Goal: Complete application form

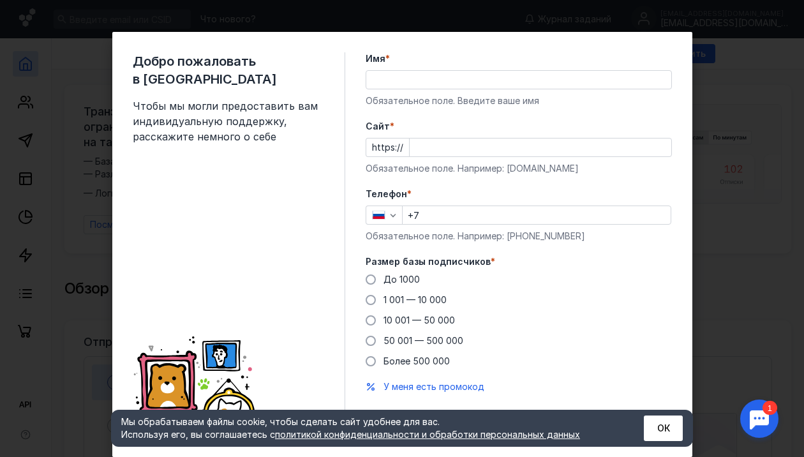
click at [426, 145] on input "Cайт *" at bounding box center [540, 147] width 262 height 18
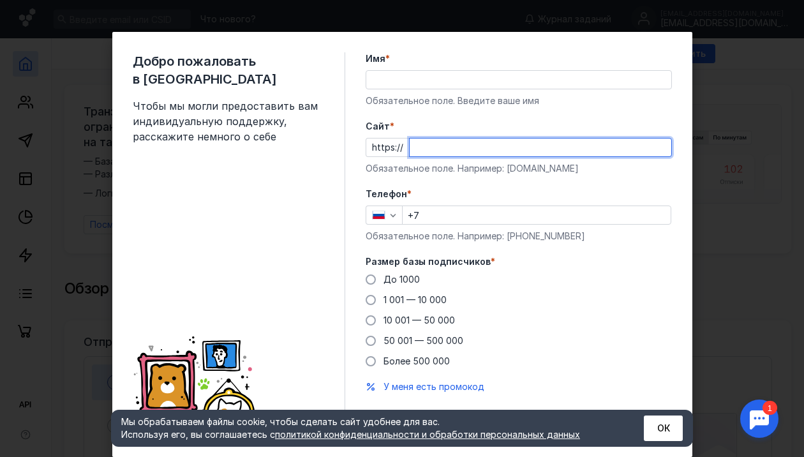
paste input "[DOMAIN_NAME][URL]"
type input "[DOMAIN_NAME][URL]"
click at [459, 212] on input "+7" at bounding box center [536, 215] width 268 height 18
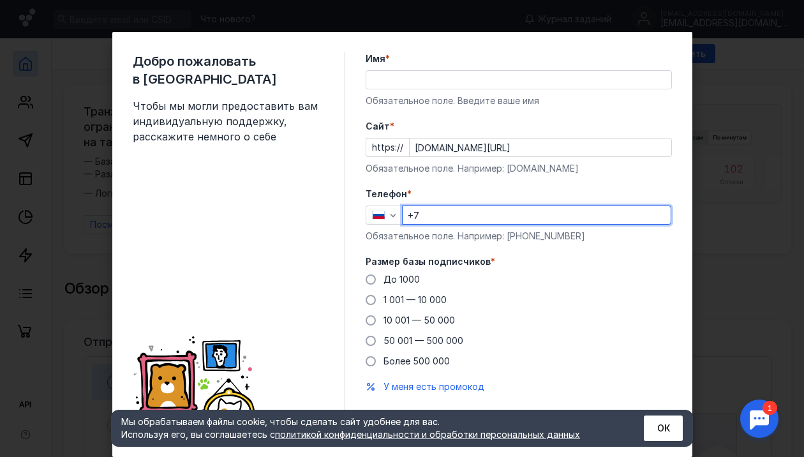
type input "[PHONE_NUMBER]"
click at [431, 302] on span "1 001 — 10 000" at bounding box center [414, 299] width 63 height 11
click at [0, 0] on input "1 001 — 10 000" at bounding box center [0, 0] width 0 height 0
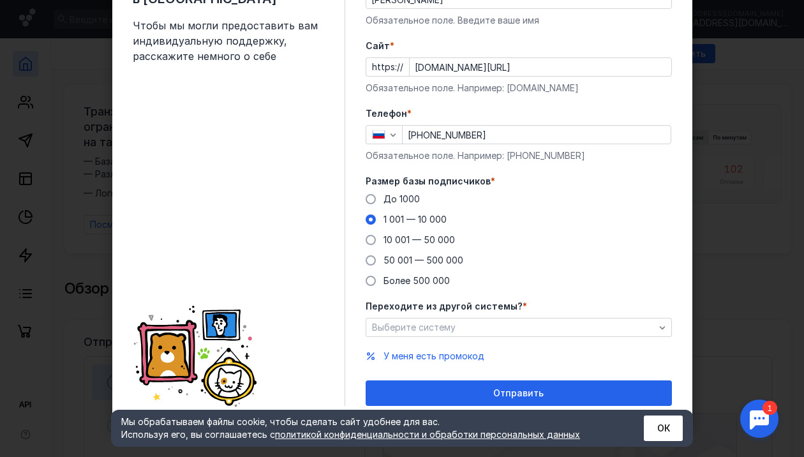
scroll to position [82, 0]
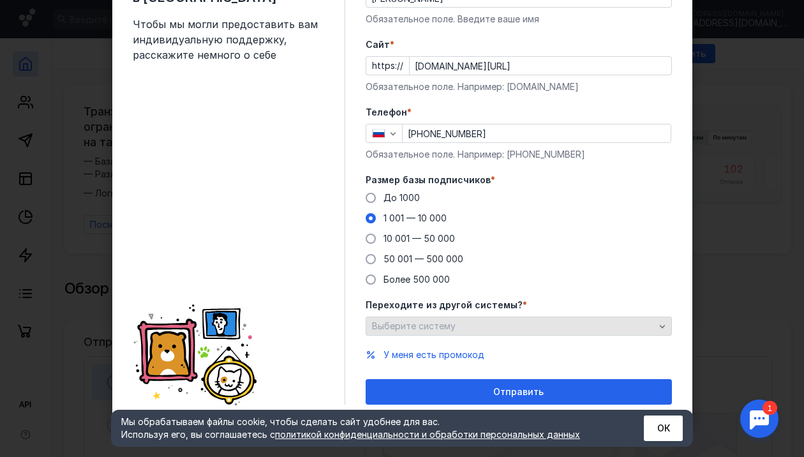
click at [533, 321] on div "Выберите систему" at bounding box center [513, 326] width 289 height 11
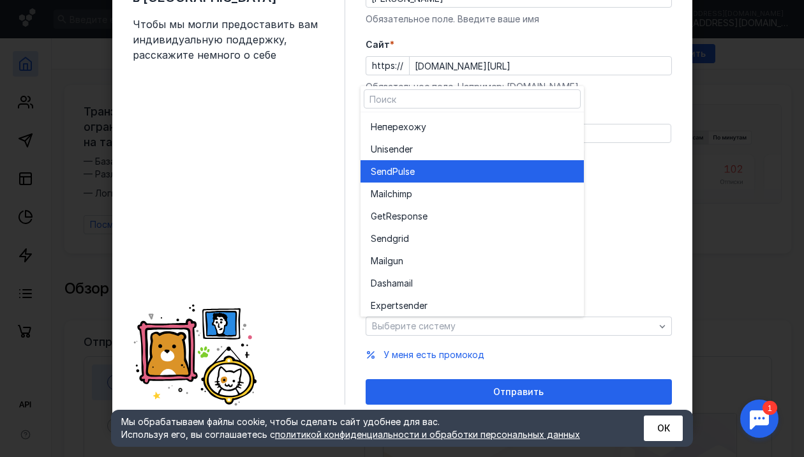
click at [431, 179] on div "SendPuls e" at bounding box center [472, 171] width 203 height 22
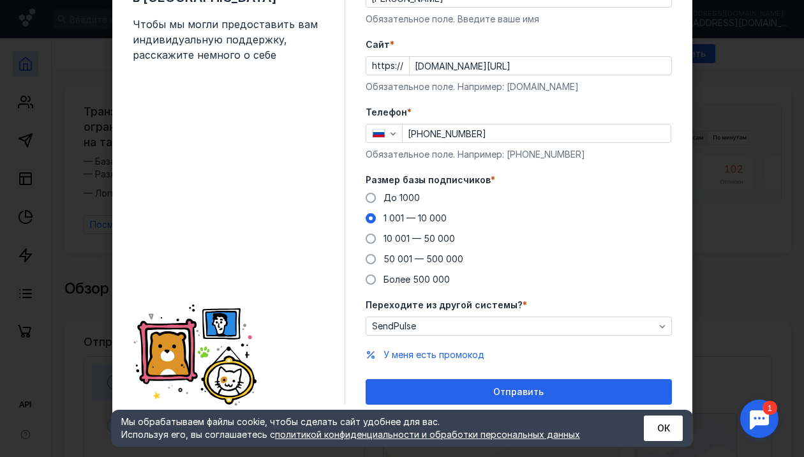
scroll to position [0, 0]
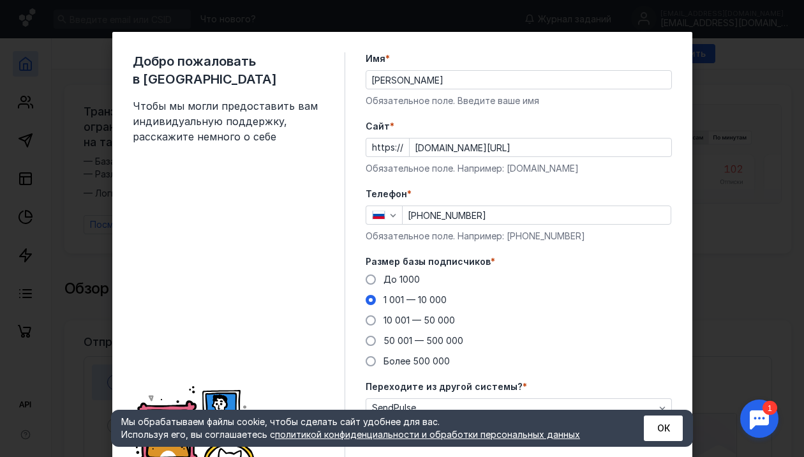
click at [437, 75] on input "[PERSON_NAME]" at bounding box center [518, 80] width 305 height 18
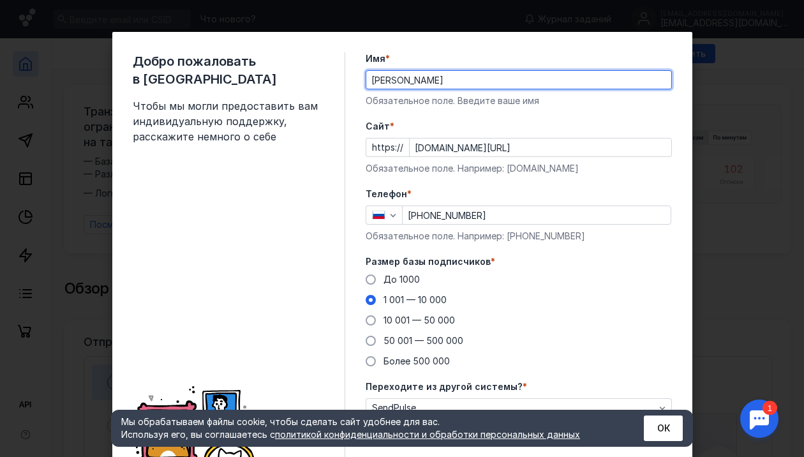
drag, startPoint x: 445, startPoint y: 83, endPoint x: 394, endPoint y: 84, distance: 51.0
click at [394, 84] on input "[PERSON_NAME]" at bounding box center [518, 80] width 305 height 18
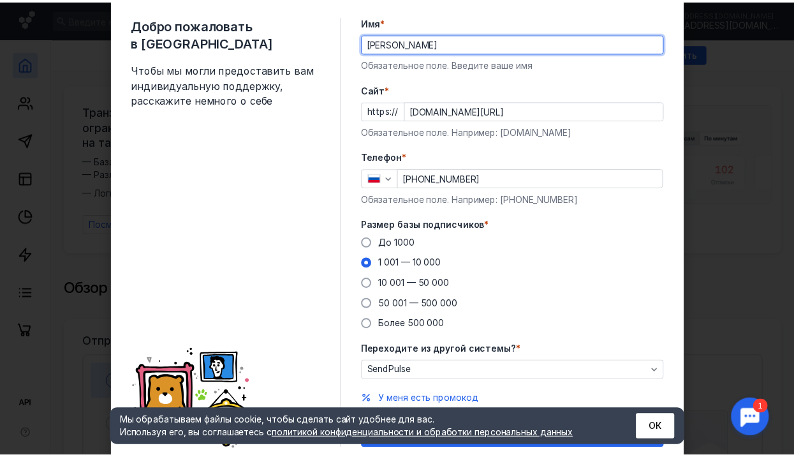
scroll to position [82, 0]
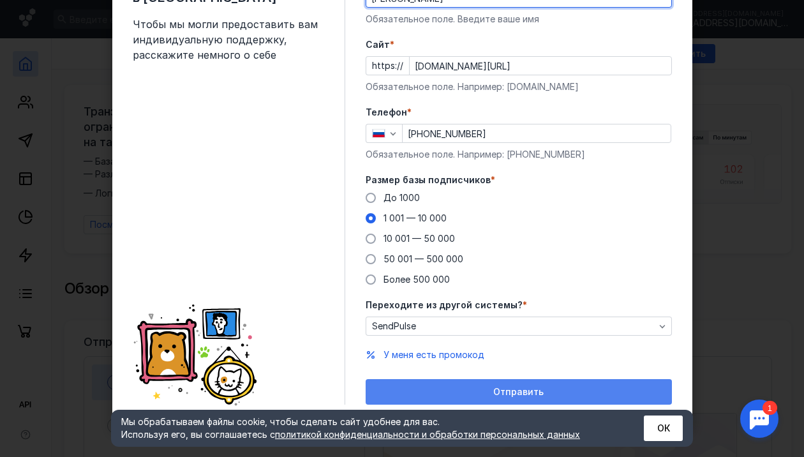
type input "[PERSON_NAME]"
click at [522, 395] on span "Отправить" at bounding box center [518, 392] width 50 height 11
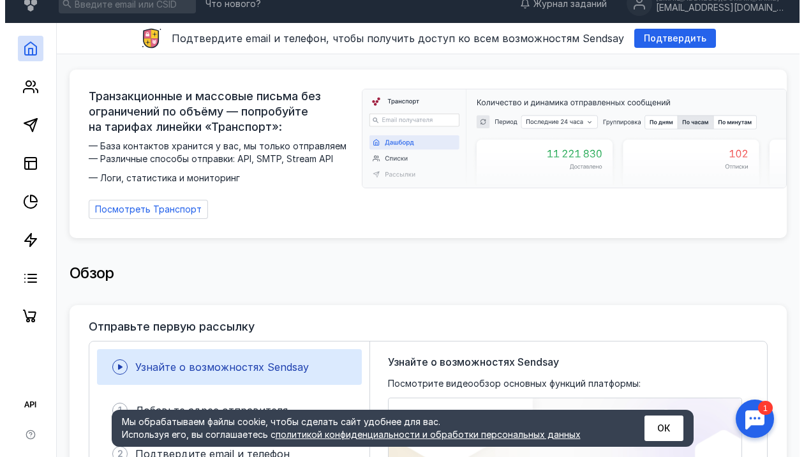
scroll to position [0, 0]
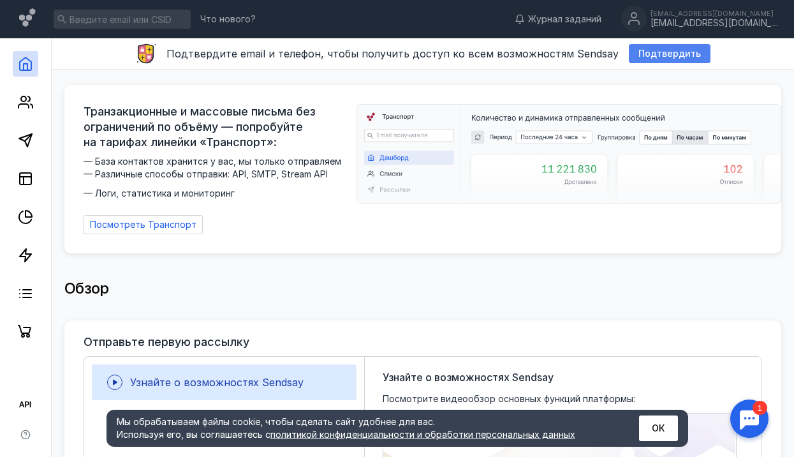
click at [651, 53] on span "Подтвердить" at bounding box center [669, 53] width 63 height 11
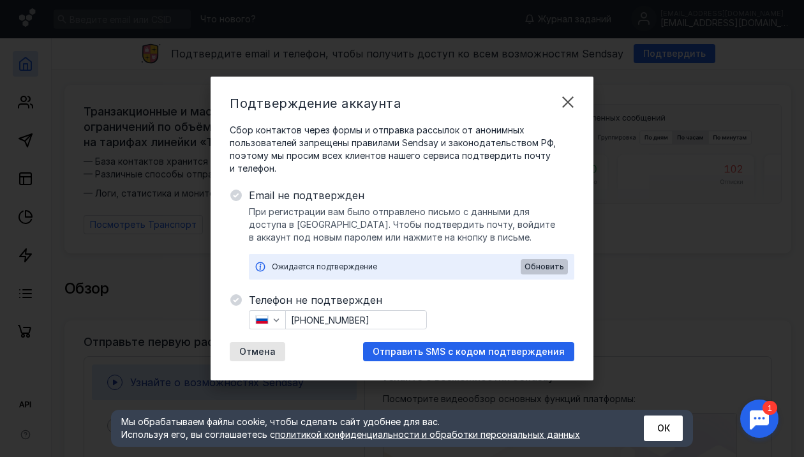
click at [543, 262] on span "Обновить" at bounding box center [544, 266] width 40 height 9
